Goal: Check status: Check status

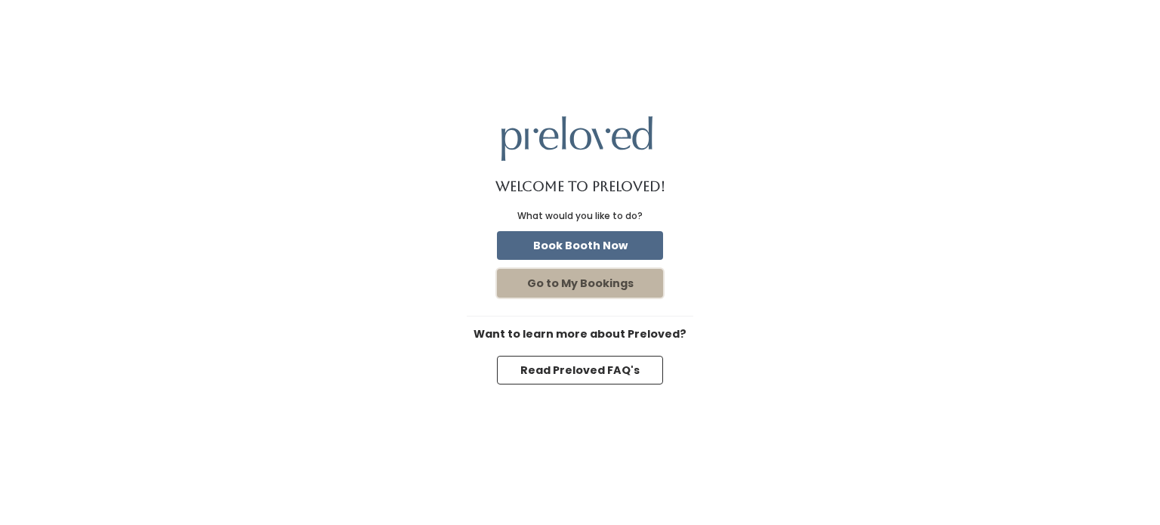
click at [563, 281] on button "Go to My Bookings" at bounding box center [580, 283] width 166 height 29
click at [595, 290] on button "Go to My Bookings" at bounding box center [580, 283] width 166 height 29
